Goal: Find specific page/section: Find specific page/section

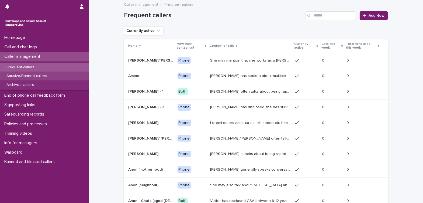
click at [15, 76] on p "Abusive/Banned callers" at bounding box center [26, 76] width 49 height 5
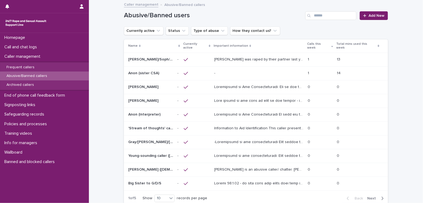
click at [372, 196] on span "Next" at bounding box center [373, 198] width 12 height 4
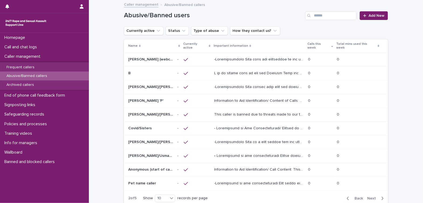
click at [285, 56] on p at bounding box center [259, 59] width 91 height 6
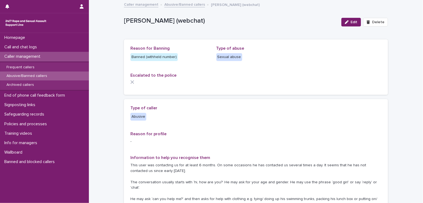
click at [38, 54] on p "Caller management" at bounding box center [23, 56] width 43 height 5
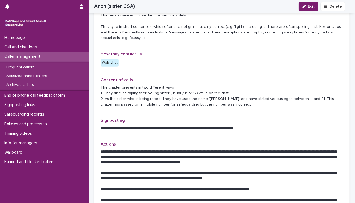
scroll to position [179, 0]
